Goal: Task Accomplishment & Management: Use online tool/utility

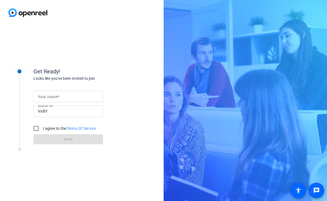
click at [49, 96] on mat-label "Your name" at bounding box center [48, 97] width 20 height 4
click at [49, 96] on input "Your name" at bounding box center [68, 96] width 61 height 7
type input "Shannon"
click at [36, 130] on input "I agree to the Terms Of Service" at bounding box center [36, 128] width 11 height 11
checkbox input "true"
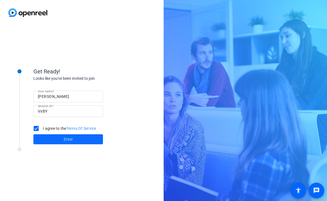
click at [44, 137] on span at bounding box center [68, 139] width 70 height 13
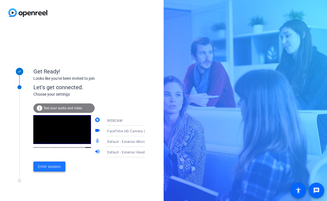
click at [58, 167] on span "Enter session" at bounding box center [49, 167] width 23 height 6
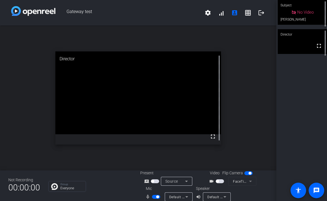
click at [230, 161] on div "open_in_new Director fullscreen" at bounding box center [138, 98] width 277 height 145
click at [221, 181] on span "button" at bounding box center [220, 182] width 8 height 4
click at [153, 183] on span "button" at bounding box center [155, 182] width 8 height 4
click at [153, 181] on span "button" at bounding box center [155, 182] width 8 height 4
click at [156, 183] on span "button" at bounding box center [155, 182] width 8 height 4
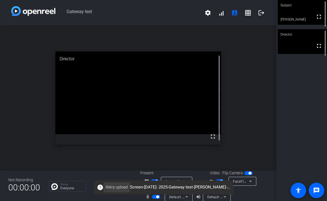
click at [123, 188] on span "Retry upload" at bounding box center [117, 188] width 22 height 6
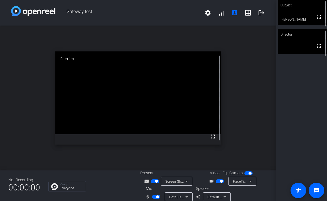
click at [154, 185] on div "screen_share_outline Screen Sharing" at bounding box center [168, 181] width 56 height 9
click at [155, 184] on mat-slide-toggle at bounding box center [155, 182] width 9 height 6
click at [156, 183] on span "button" at bounding box center [156, 181] width 3 height 3
click at [154, 183] on span "button" at bounding box center [155, 182] width 8 height 4
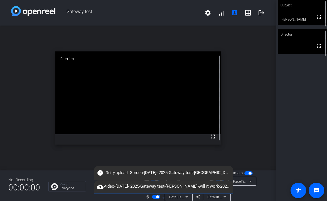
click at [105, 167] on div "error Retry upload Screen-July 10- 2025-Gateway test-Shannon-another one-2025-1…" at bounding box center [163, 173] width 139 height 14
click at [164, 198] on span "▼" at bounding box center [164, 198] width 4 height 5
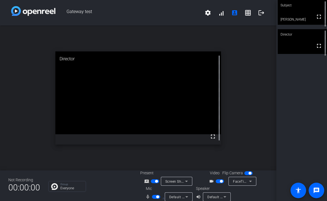
click at [154, 182] on span "button" at bounding box center [155, 182] width 8 height 4
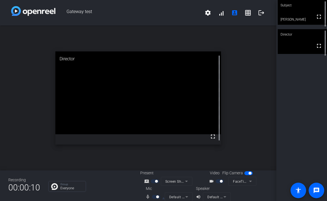
scroll to position [6, 0]
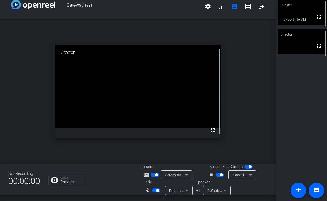
click at [163, 199] on span "▲" at bounding box center [164, 198] width 4 height 5
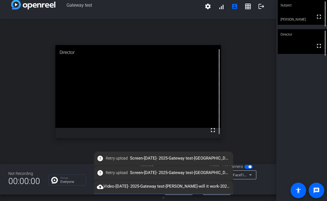
click at [163, 199] on span "▼" at bounding box center [164, 198] width 4 height 5
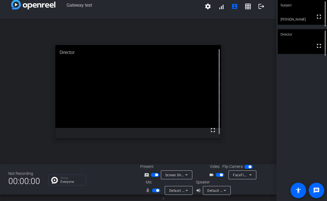
click at [155, 175] on span "button" at bounding box center [156, 175] width 3 height 3
click at [155, 175] on span "button" at bounding box center [155, 175] width 8 height 4
click at [152, 176] on span "button" at bounding box center [155, 175] width 8 height 4
click at [152, 176] on span "button" at bounding box center [152, 175] width 3 height 3
click at [165, 198] on span "▲" at bounding box center [164, 198] width 4 height 5
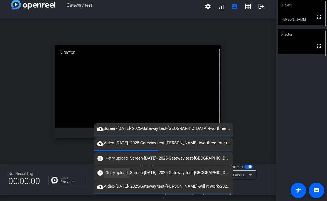
click at [118, 169] on span at bounding box center [117, 173] width 26 height 13
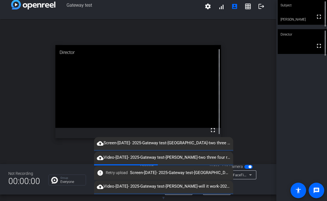
click at [163, 198] on span "▼" at bounding box center [164, 198] width 4 height 5
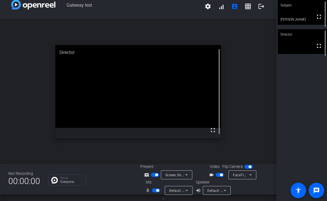
click at [157, 176] on span "button" at bounding box center [156, 175] width 3 height 3
click at [152, 176] on span "button" at bounding box center [152, 175] width 3 height 3
click at [164, 199] on span "▲" at bounding box center [164, 198] width 4 height 5
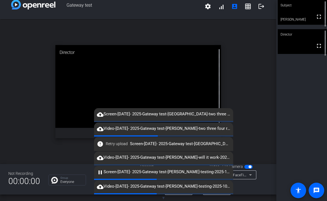
click at [164, 196] on span "▼" at bounding box center [164, 198] width 4 height 5
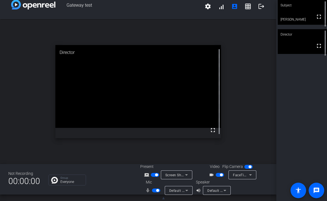
click at [164, 200] on span "▲" at bounding box center [164, 198] width 4 height 5
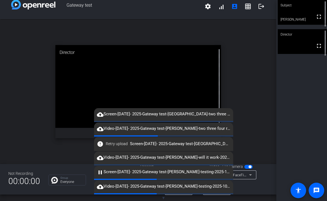
click at [166, 199] on div at bounding box center [179, 198] width 28 height 6
click at [164, 198] on span "▼" at bounding box center [164, 198] width 4 height 5
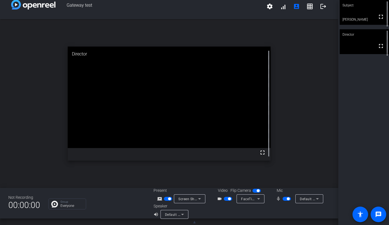
click at [208, 176] on div "open_in_new Director fullscreen" at bounding box center [169, 103] width 338 height 169
click at [195, 201] on span "▲" at bounding box center [195, 221] width 4 height 5
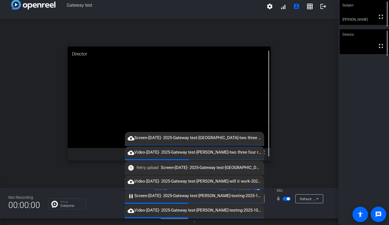
click at [130, 166] on mat-icon "error" at bounding box center [131, 167] width 7 height 7
click at [145, 169] on span "Retry upload" at bounding box center [148, 168] width 22 height 6
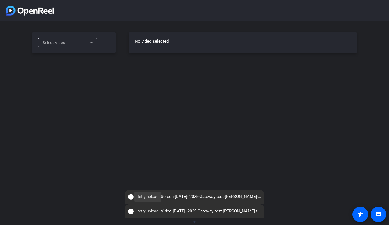
click at [150, 197] on span "Retry upload" at bounding box center [148, 197] width 22 height 6
click at [60, 40] on span "Select Video" at bounding box center [54, 42] width 23 height 4
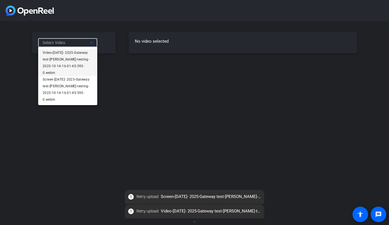
click at [68, 52] on span "Video-[DATE]- 2025-Gateway test-[PERSON_NAME]-testing-2025-10-14-16-01-45-595-0…" at bounding box center [68, 62] width 50 height 27
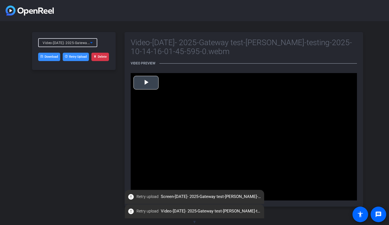
click at [146, 82] on span "Video Player" at bounding box center [146, 82] width 0 height 0
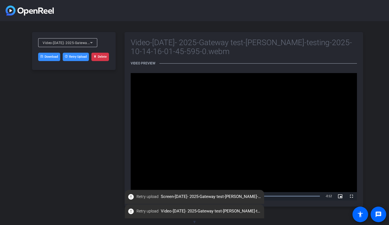
click at [74, 57] on button "Retry Upload" at bounding box center [76, 57] width 26 height 8
click at [75, 45] on div "Video-[DATE]- 2025-Gateway test-[PERSON_NAME]-testing-2025-10-14-16-01-45-595-0…" at bounding box center [66, 42] width 47 height 7
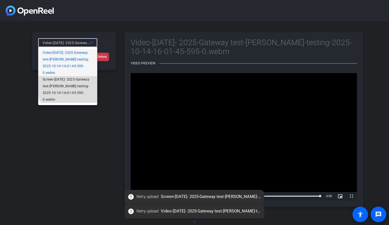
click at [78, 77] on span "Screen-[DATE]- 2025-Gateway test-[PERSON_NAME]-testing-2025-10-14-16-01-45-595-…" at bounding box center [68, 89] width 50 height 27
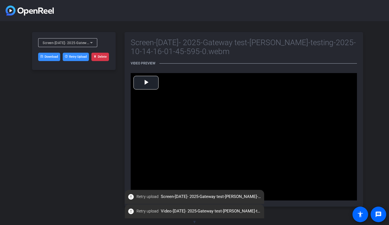
click at [74, 56] on button "Retry Upload" at bounding box center [76, 57] width 26 height 8
click at [48, 58] on link "Download" at bounding box center [49, 57] width 22 height 8
click at [56, 46] on div "Screen-[DATE]- 2025-Gateway test-[PERSON_NAME]-testing-2025-10-14-16-01-45-595-…" at bounding box center [66, 42] width 47 height 7
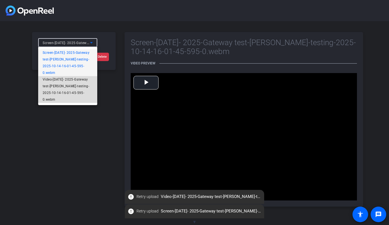
click at [59, 83] on span "Video-[DATE]- 2025-Gateway test-[PERSON_NAME]-testing-2025-10-14-16-01-45-595-0…" at bounding box center [68, 89] width 50 height 27
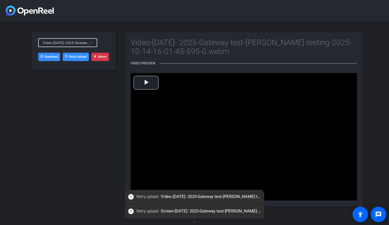
click at [47, 58] on link "Download" at bounding box center [49, 57] width 22 height 8
drag, startPoint x: 87, startPoint y: 234, endPoint x: 96, endPoint y: 260, distance: 27.6
click at [96, 225] on html "Accessibility Screen-Reader Guide, Feedback, and Issue Reporting | New window V…" at bounding box center [194, 112] width 389 height 225
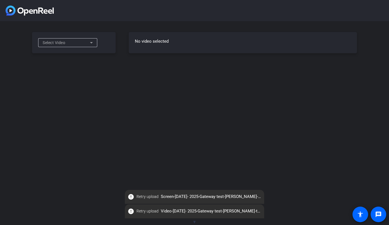
click at [78, 37] on div "Select Video" at bounding box center [74, 42] width 84 height 21
click at [76, 40] on div "Select Video" at bounding box center [66, 42] width 47 height 7
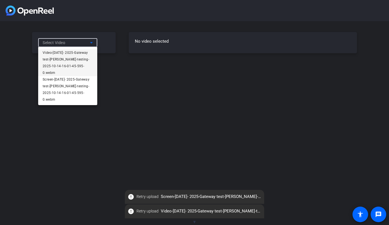
click at [133, 120] on div at bounding box center [194, 112] width 389 height 225
